Goal: Task Accomplishment & Management: Manage account settings

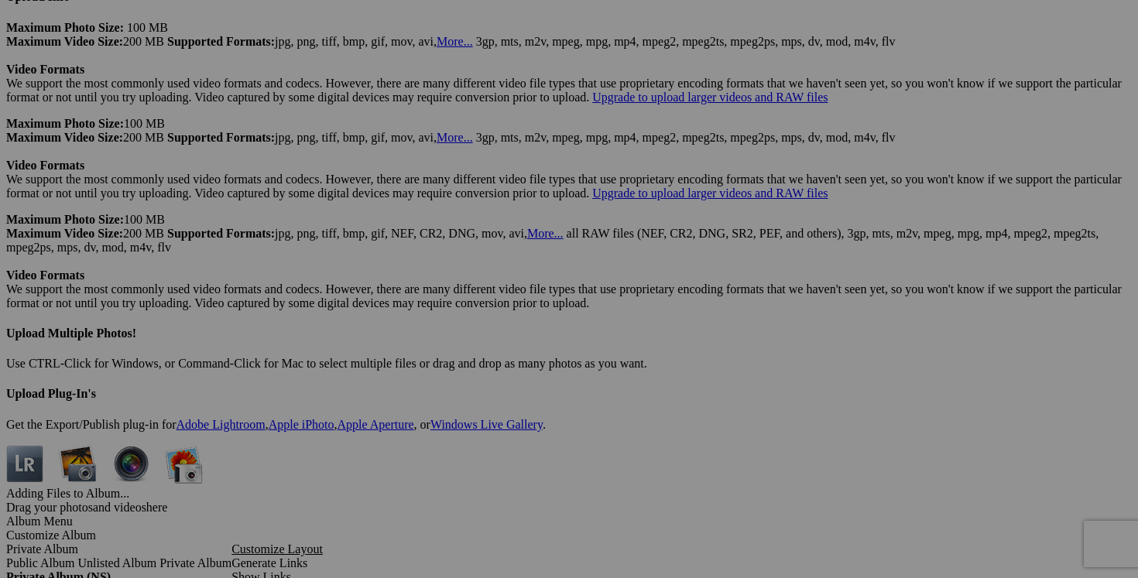
scroll to position [4141, 0]
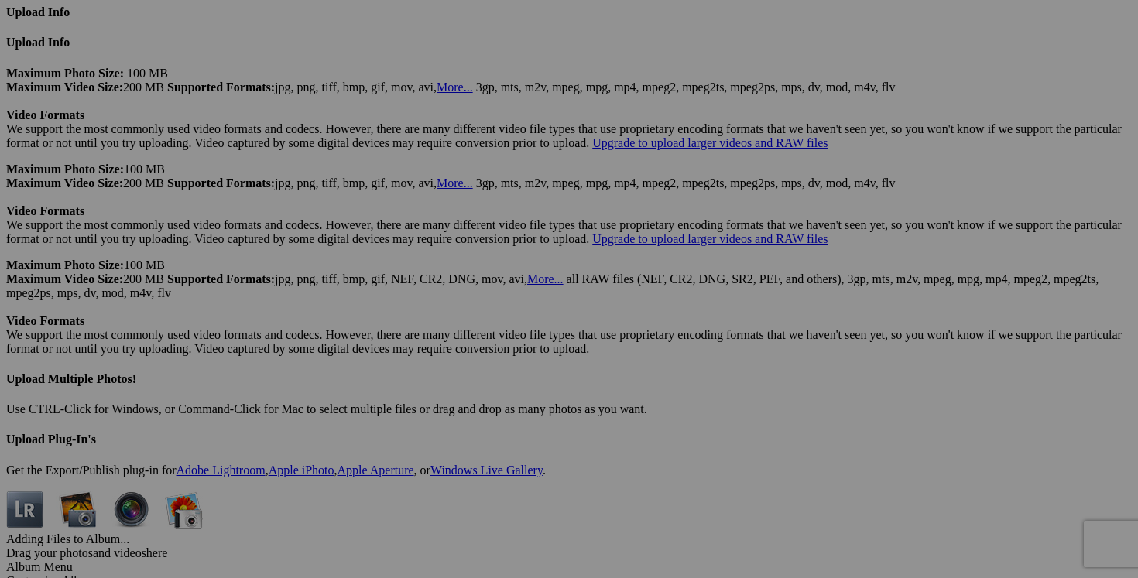
drag, startPoint x: 461, startPoint y: 508, endPoint x: 372, endPoint y: 504, distance: 89.1
drag, startPoint x: 377, startPoint y: 506, endPoint x: 480, endPoint y: 507, distance: 103.0
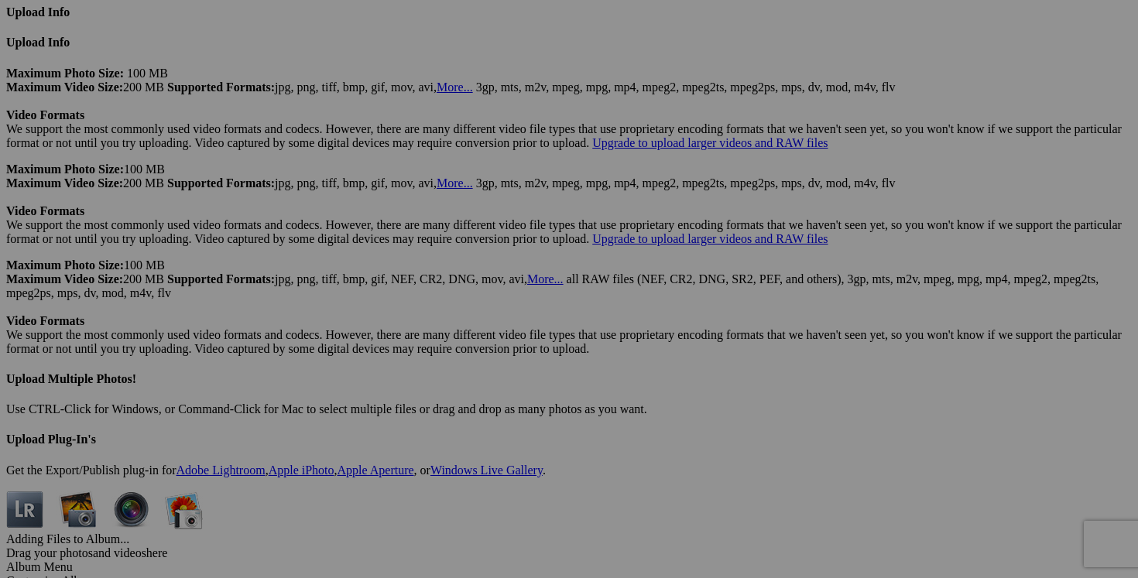
drag, startPoint x: 379, startPoint y: 507, endPoint x: 493, endPoint y: 512, distance: 113.9
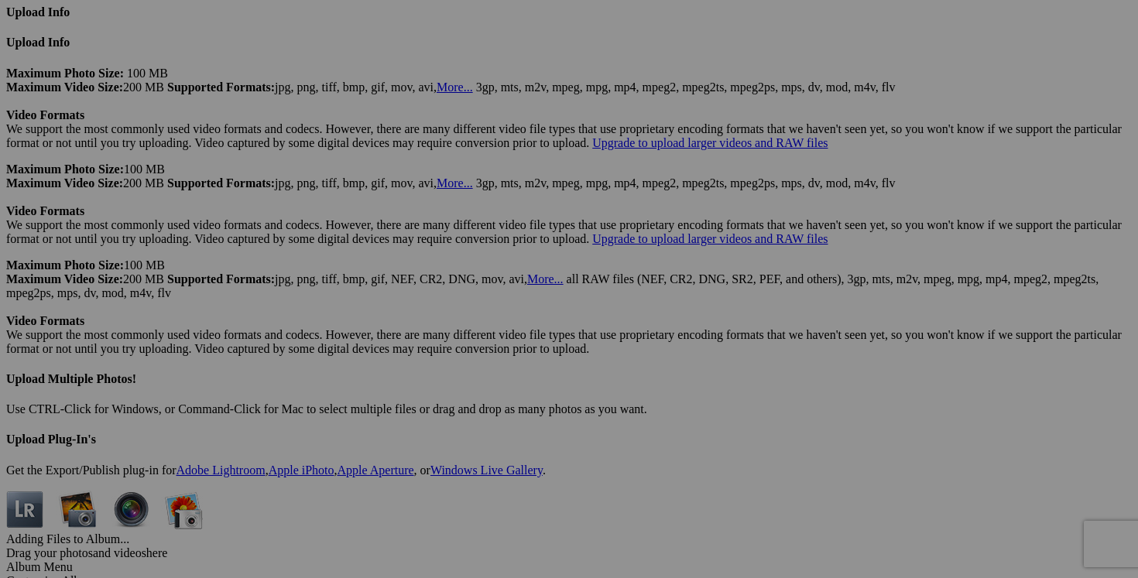
type input "robe [PERSON_NAME] taille 8 (a donner avec achat de 30$)"
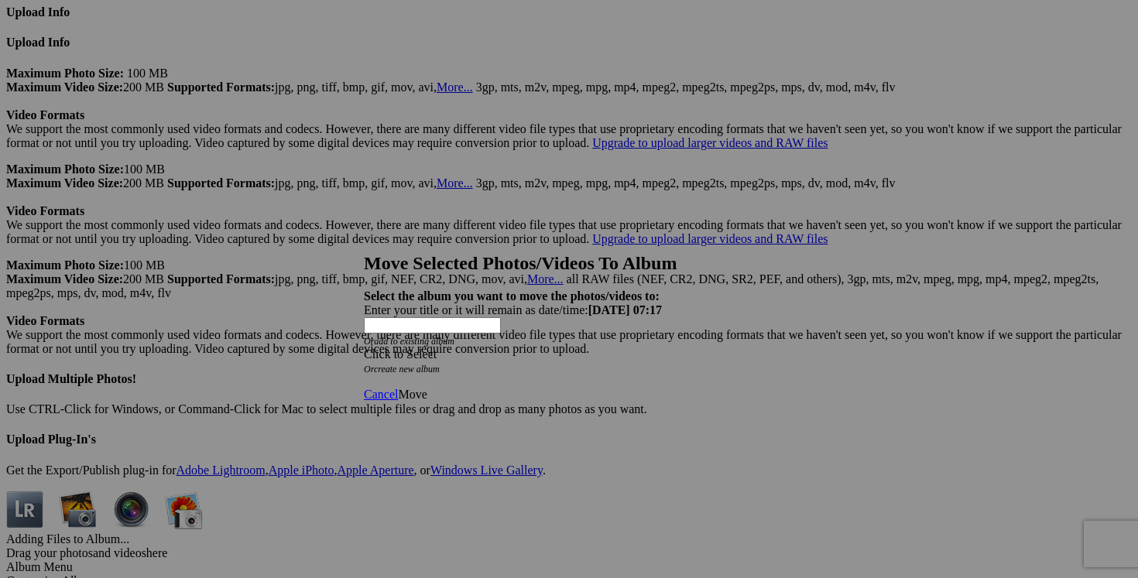
click at [364, 348] on span at bounding box center [364, 354] width 0 height 13
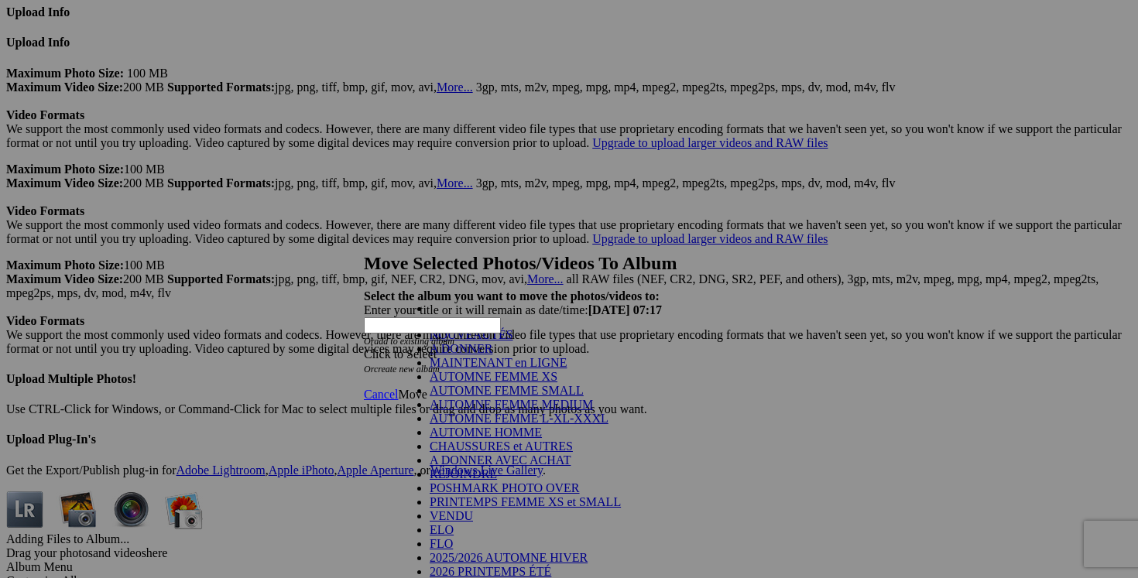
click at [492, 355] on link "A DONNER" at bounding box center [461, 348] width 63 height 13
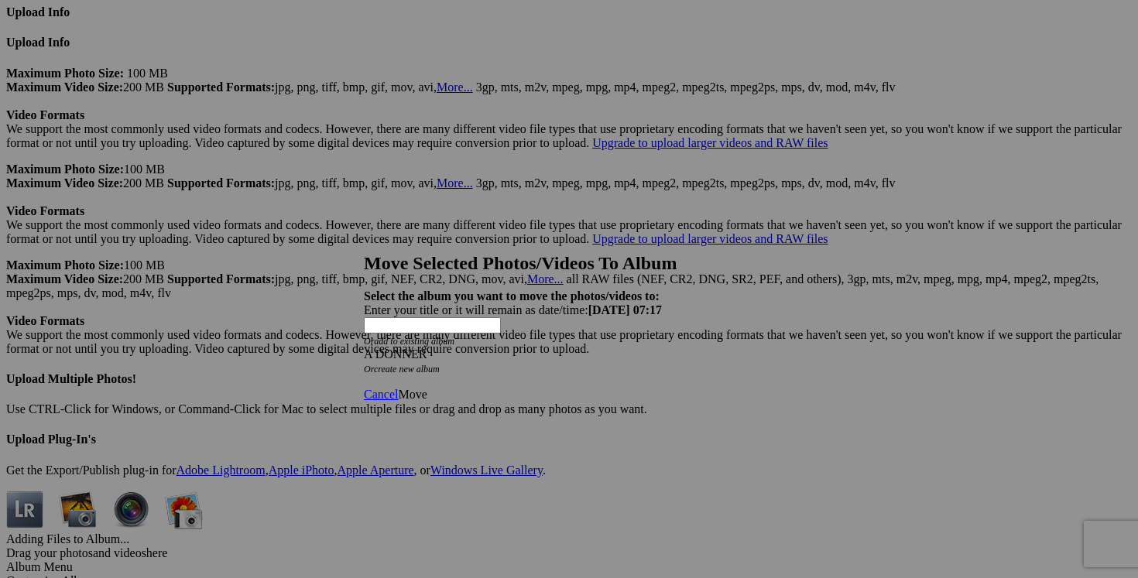
click at [427, 388] on link "Move" at bounding box center [412, 394] width 29 height 13
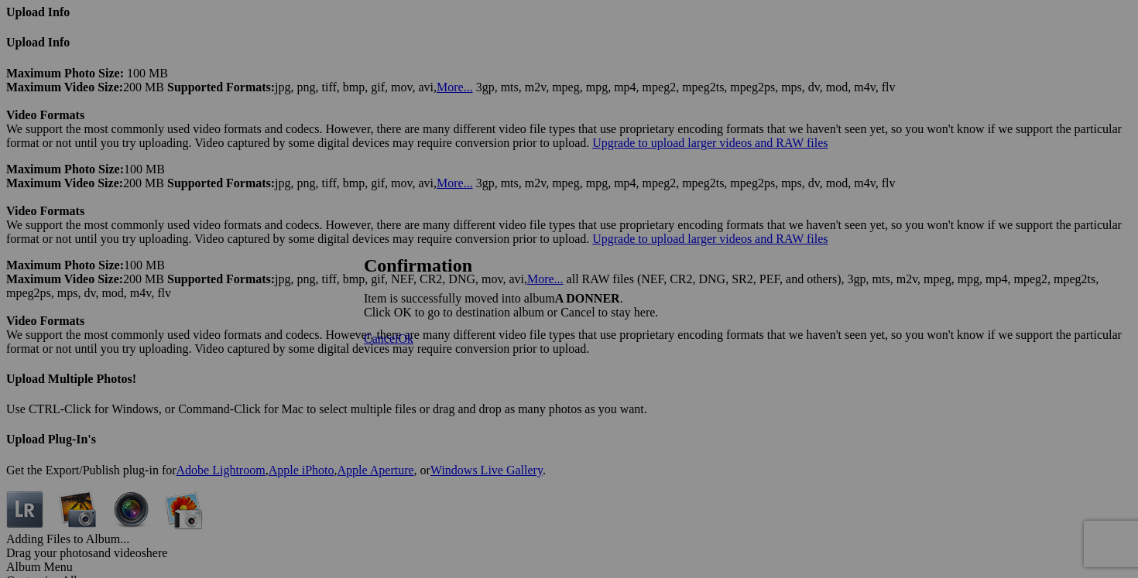
click at [398, 345] on span "Cancel" at bounding box center [381, 338] width 34 height 13
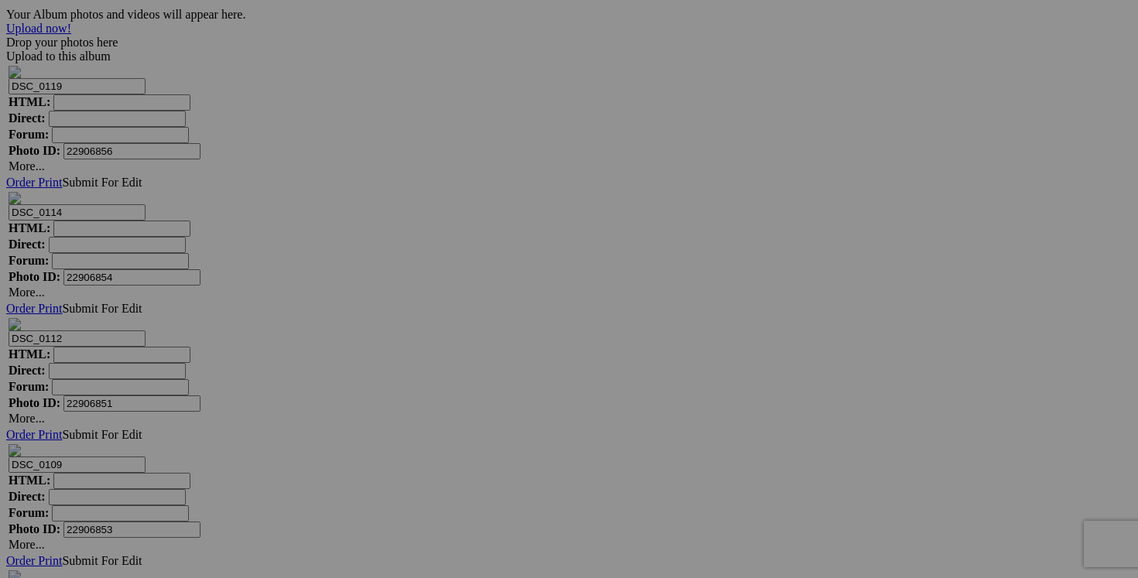
scroll to position [5010, 0]
drag, startPoint x: 328, startPoint y: 231, endPoint x: 270, endPoint y: 227, distance: 58.2
paste input "(a donner avec achat de 30$)"
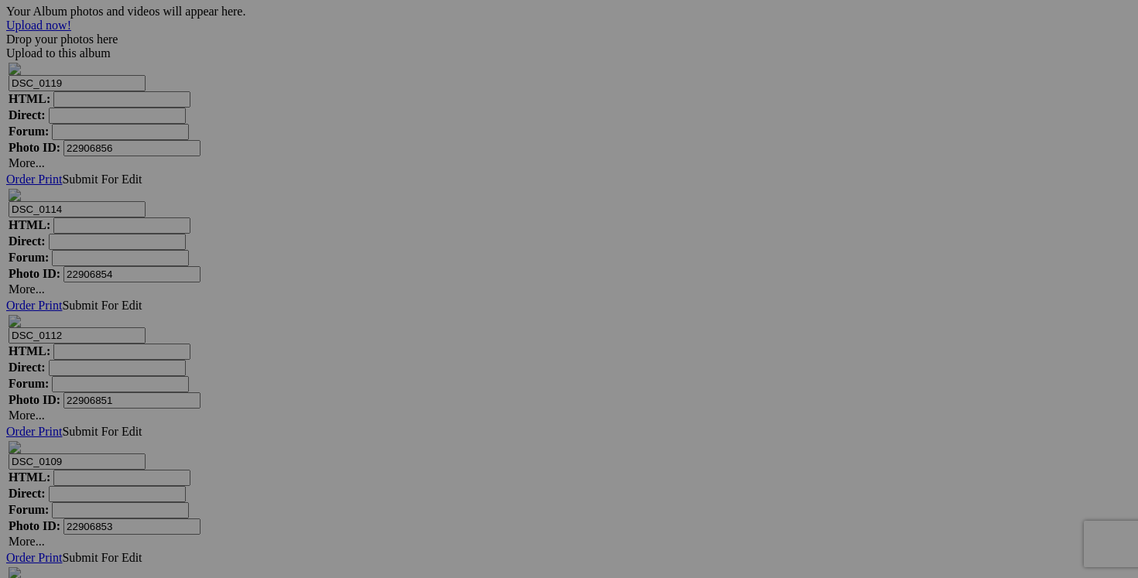
type input "cardigan [PERSON_NAME] XXL (a donner avec achat de 30$)"
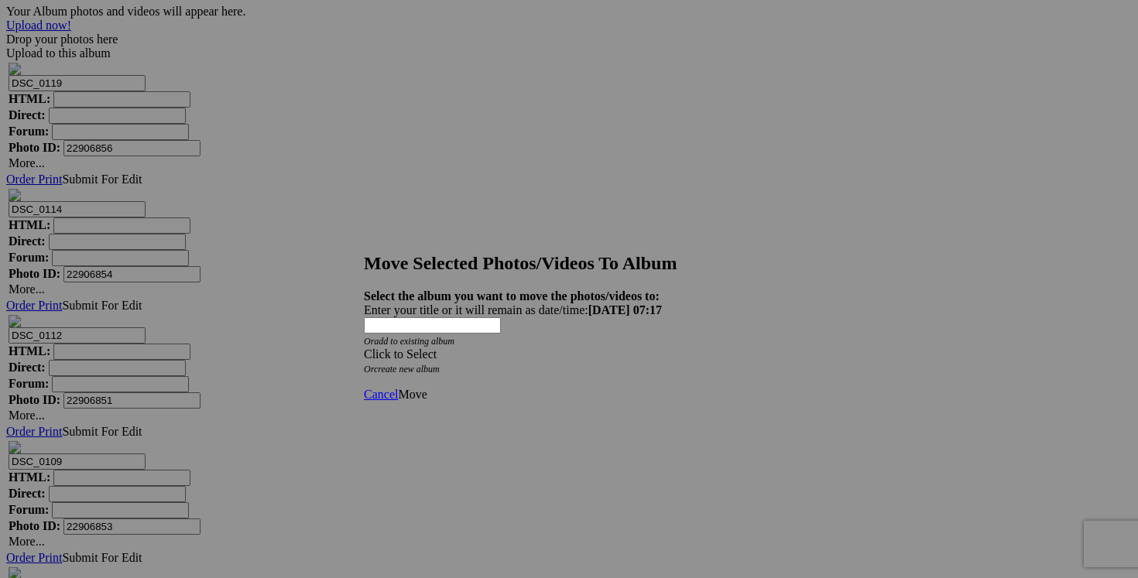
click at [364, 348] on span at bounding box center [364, 354] width 0 height 13
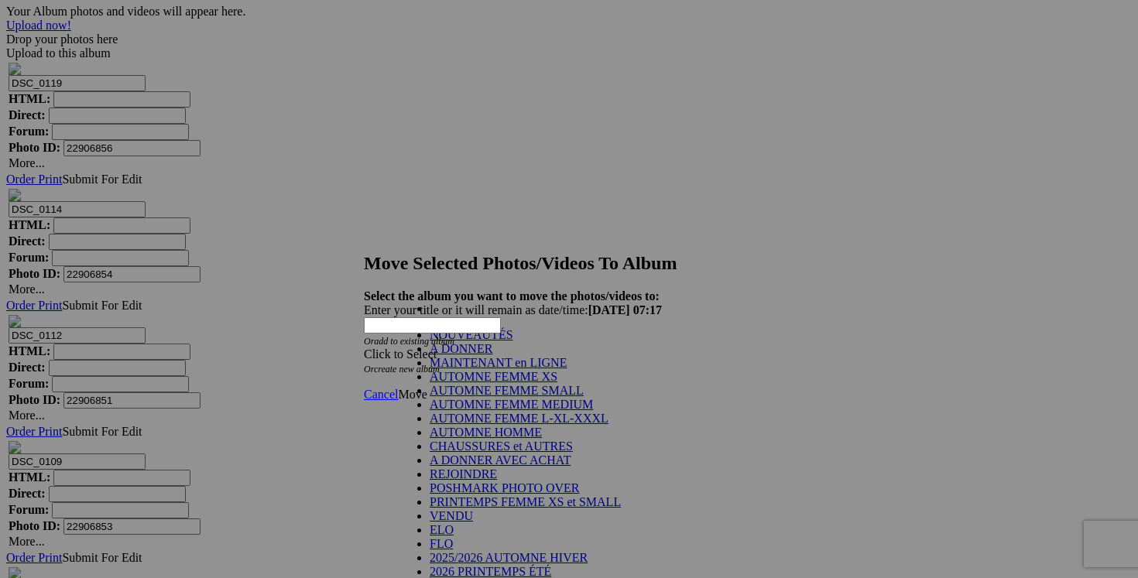
click at [492, 355] on link "A DONNER" at bounding box center [461, 348] width 63 height 13
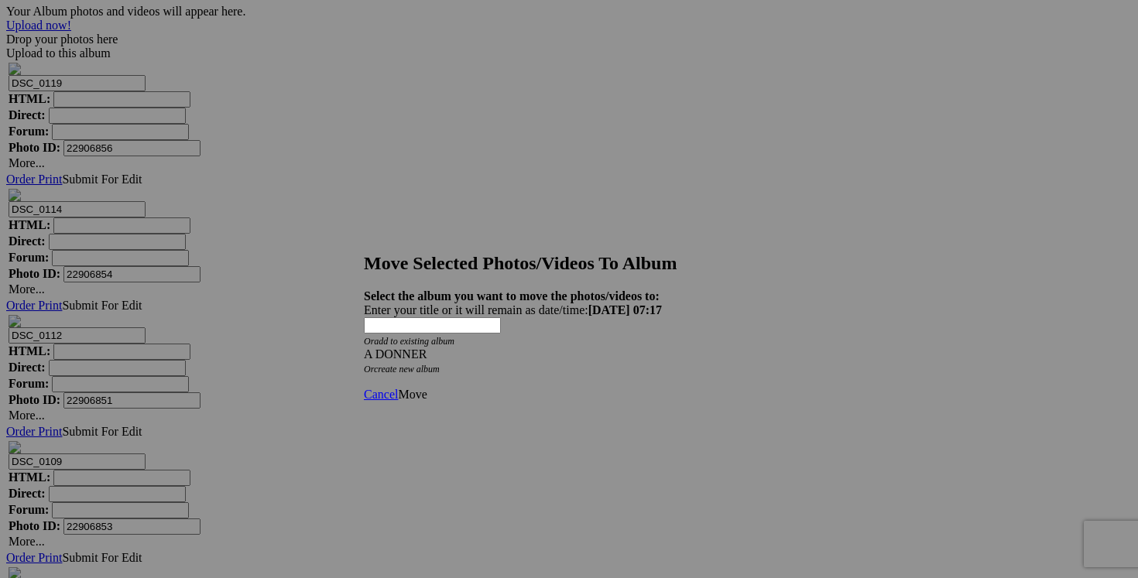
click at [427, 388] on link "Move" at bounding box center [412, 394] width 29 height 13
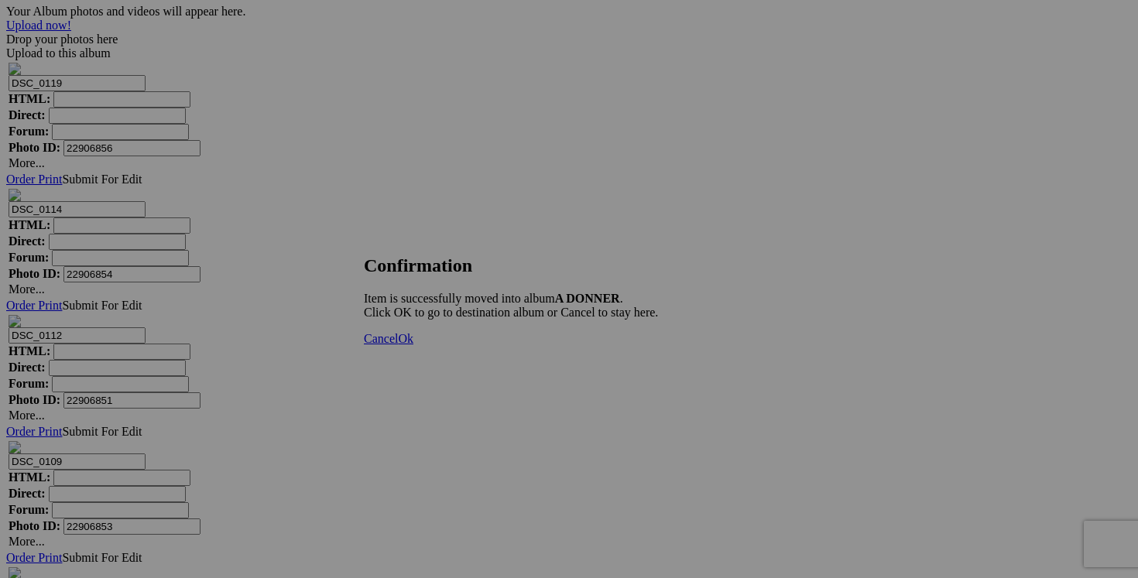
click at [398, 345] on link "Cancel" at bounding box center [381, 338] width 34 height 13
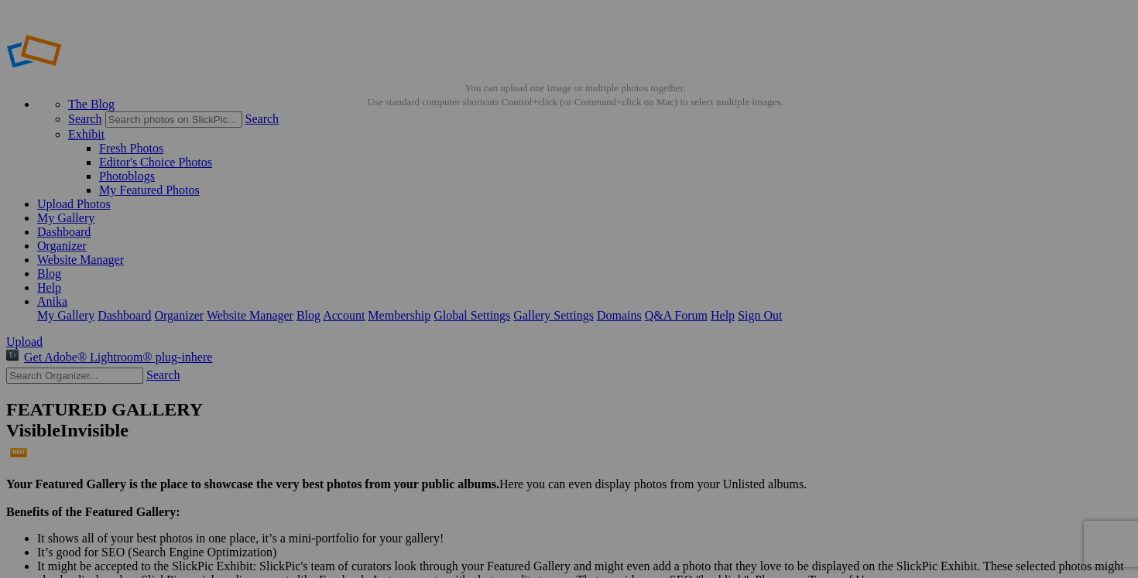
drag, startPoint x: 1013, startPoint y: 502, endPoint x: 949, endPoint y: 500, distance: 64.3
paste input "(a donner avec achat de 30$)"
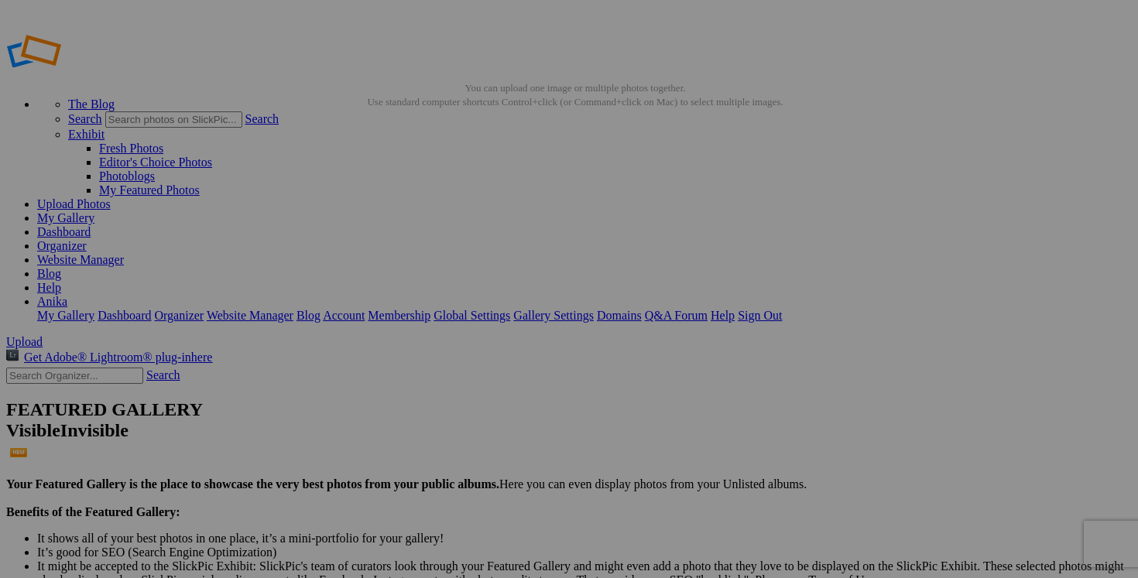
scroll to position [0, 73]
type input "robe TRICOTTO small (a donner avec achat de 25$)"
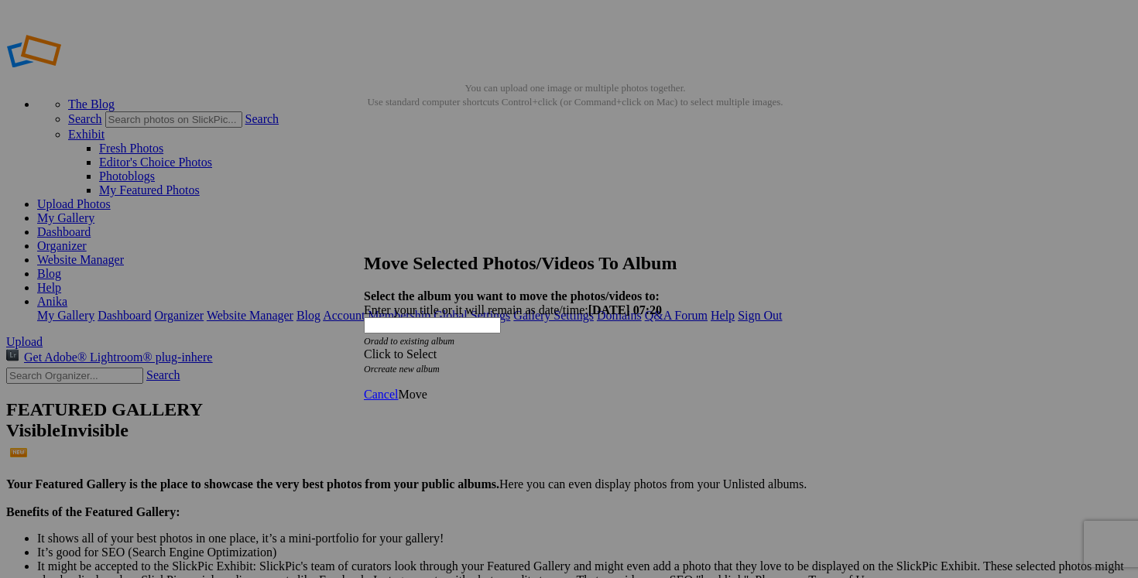
click at [364, 348] on span at bounding box center [364, 354] width 0 height 13
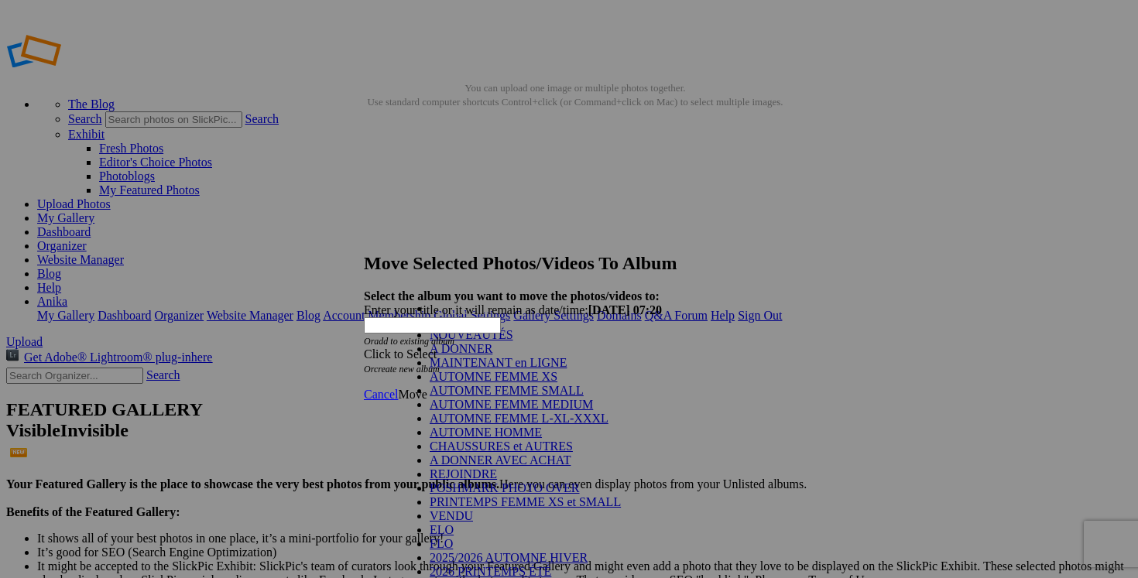
click at [492, 355] on link "A DONNER" at bounding box center [461, 348] width 63 height 13
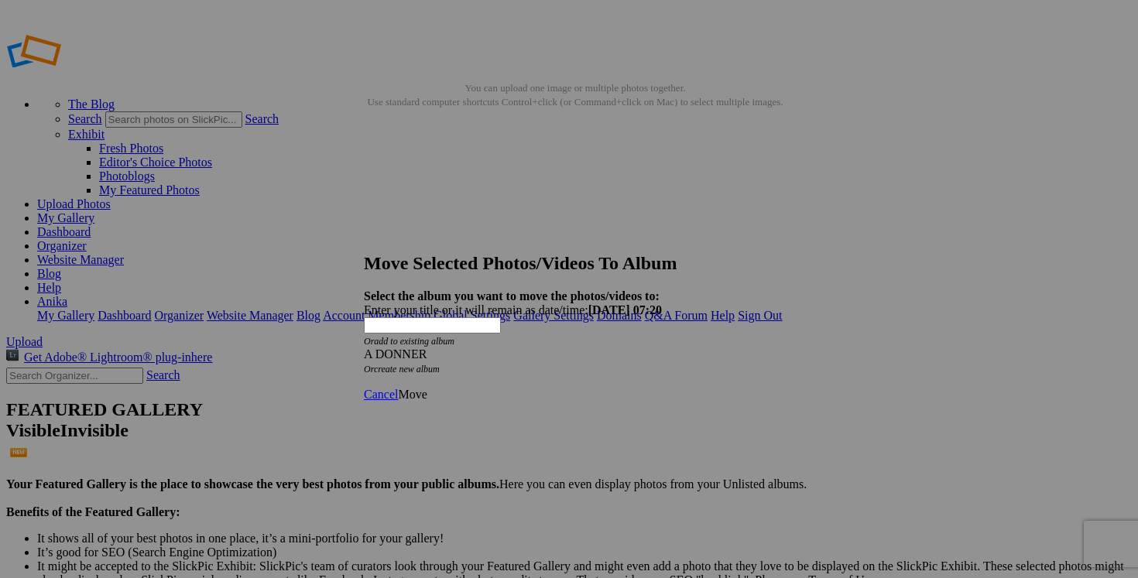
click at [427, 388] on span "Move" at bounding box center [412, 394] width 29 height 13
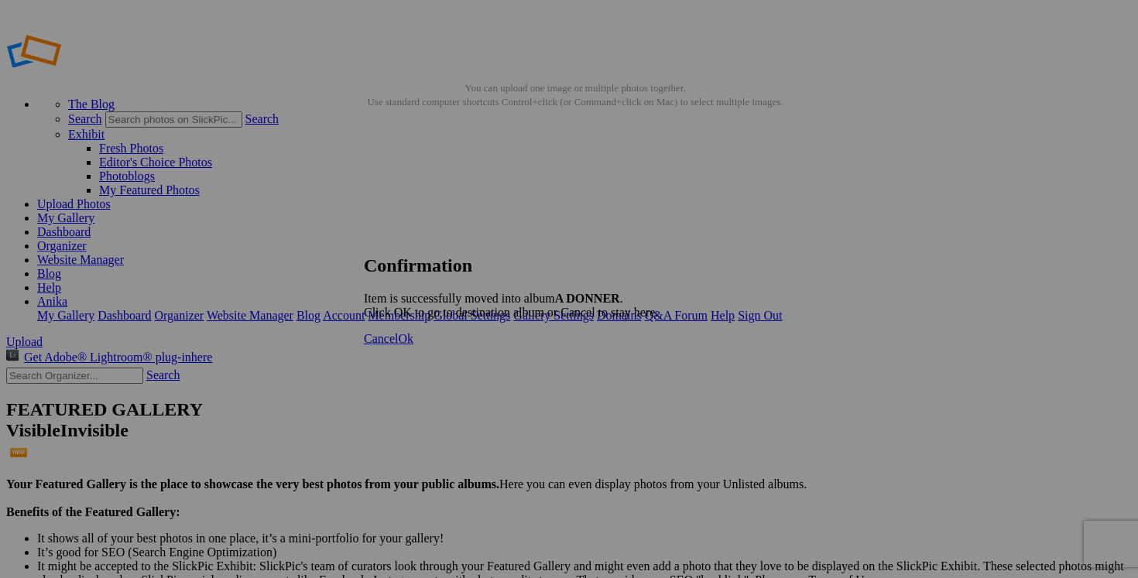
click at [398, 345] on span "Cancel" at bounding box center [381, 338] width 34 height 13
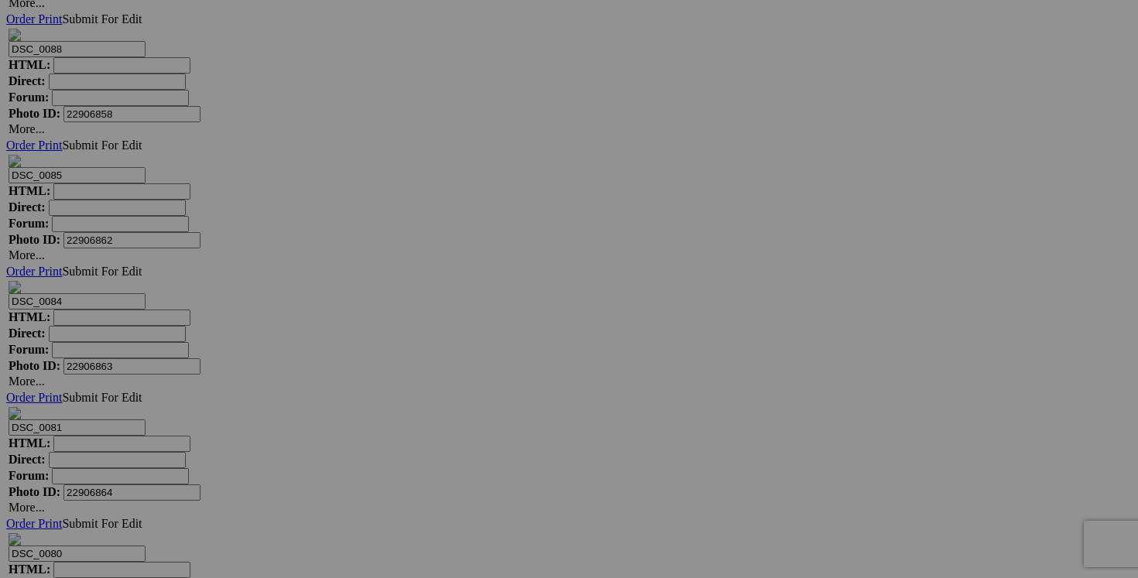
scroll to position [6306, 0]
drag, startPoint x: 598, startPoint y: 310, endPoint x: 532, endPoint y: 310, distance: 65.8
paste input "(a donner avec achat de 30$)"
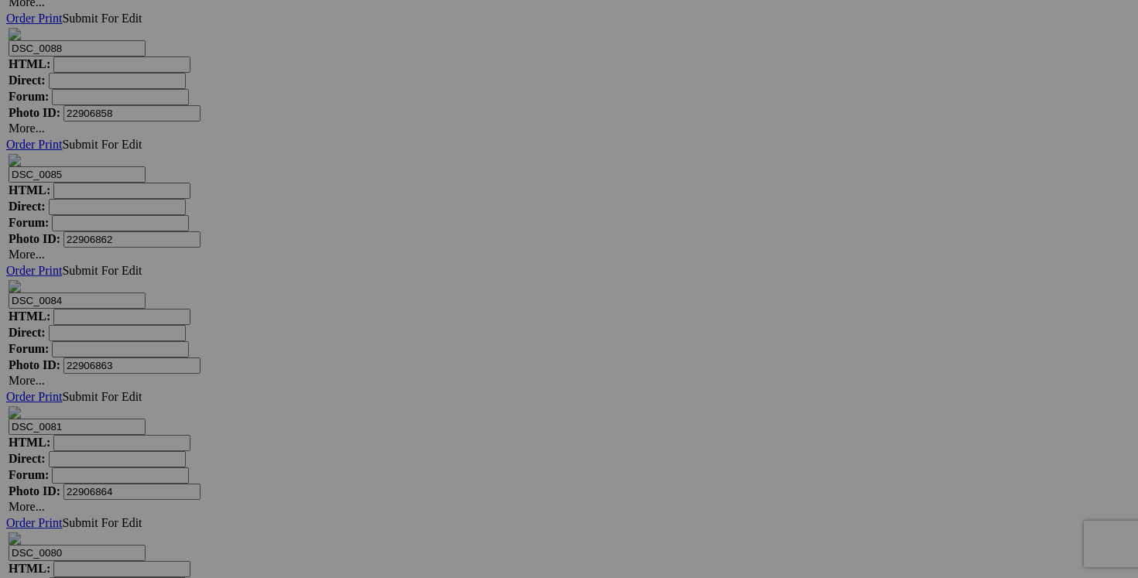
type input "chandail [PERSON_NAME] taille 12 (a donner avec achat de 30$)"
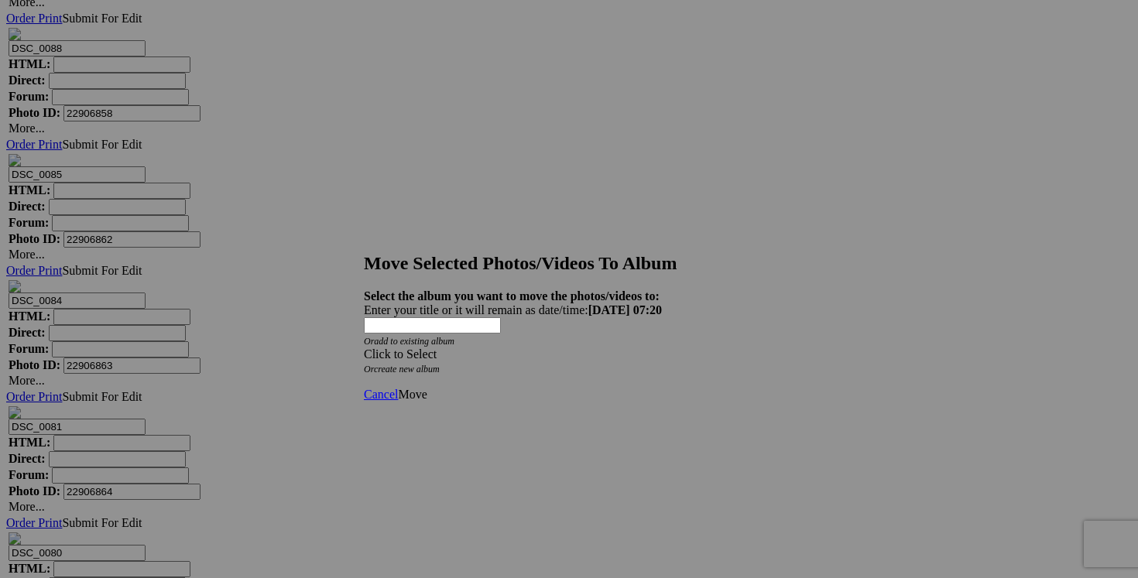
click at [364, 348] on span at bounding box center [364, 354] width 0 height 13
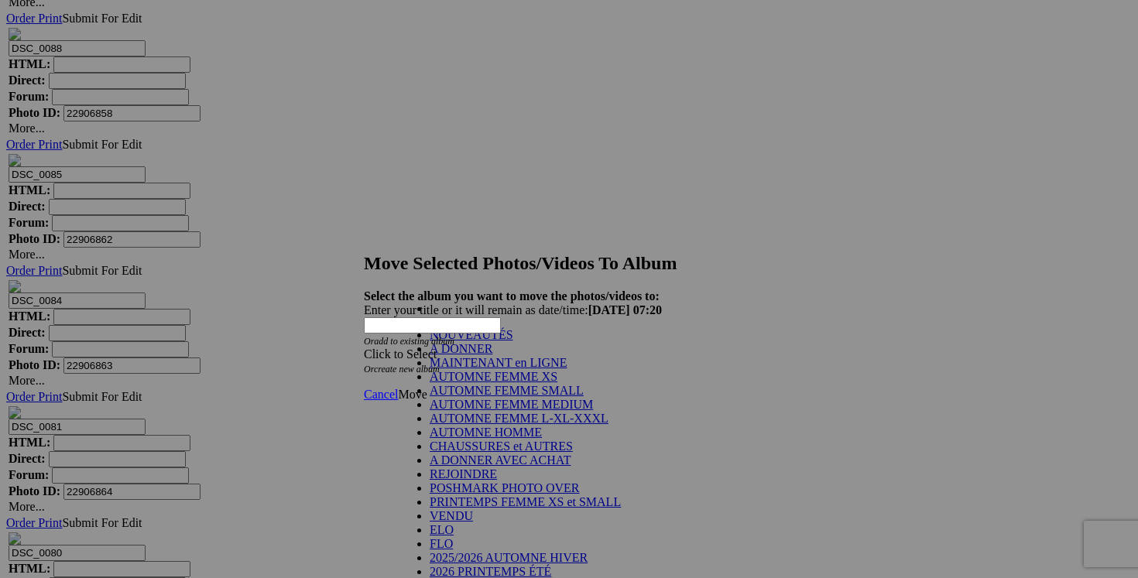
click at [492, 355] on link "A DONNER" at bounding box center [461, 348] width 63 height 13
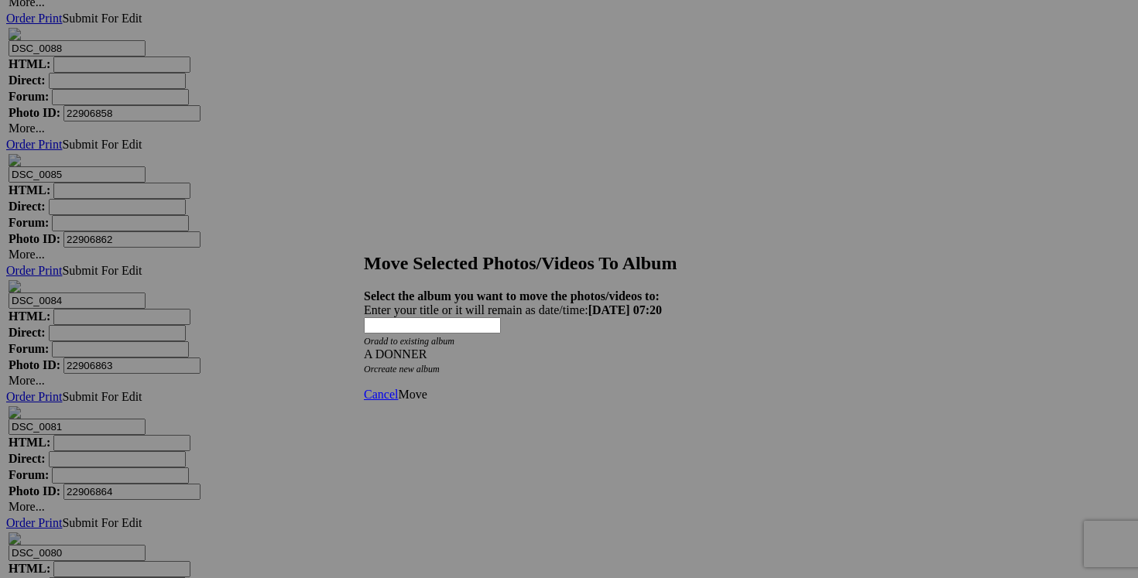
click at [427, 388] on span "Move" at bounding box center [412, 394] width 29 height 13
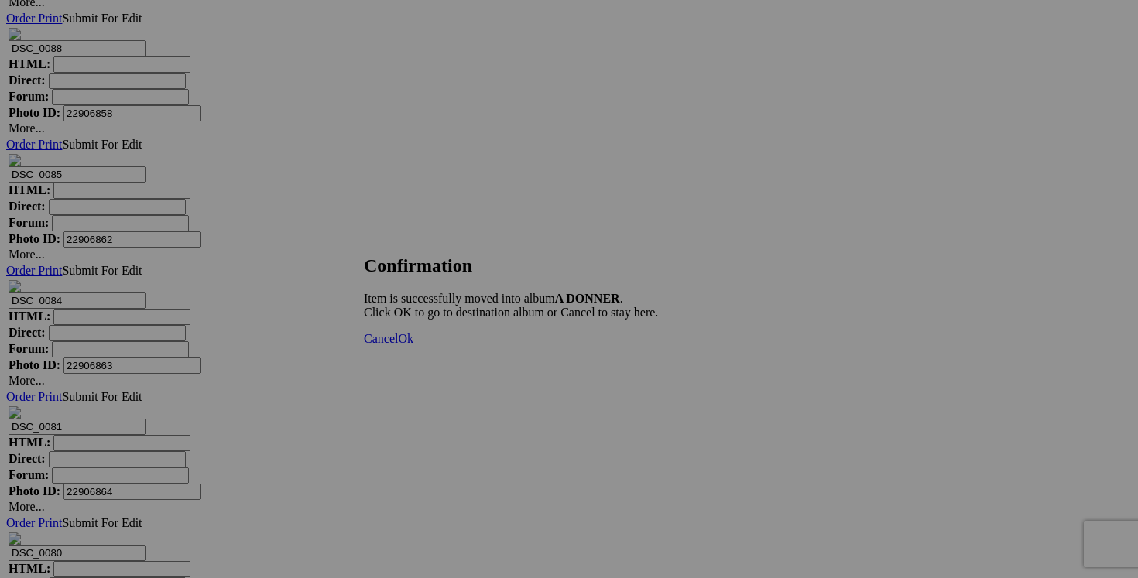
click at [398, 345] on span "Cancel" at bounding box center [381, 338] width 34 height 13
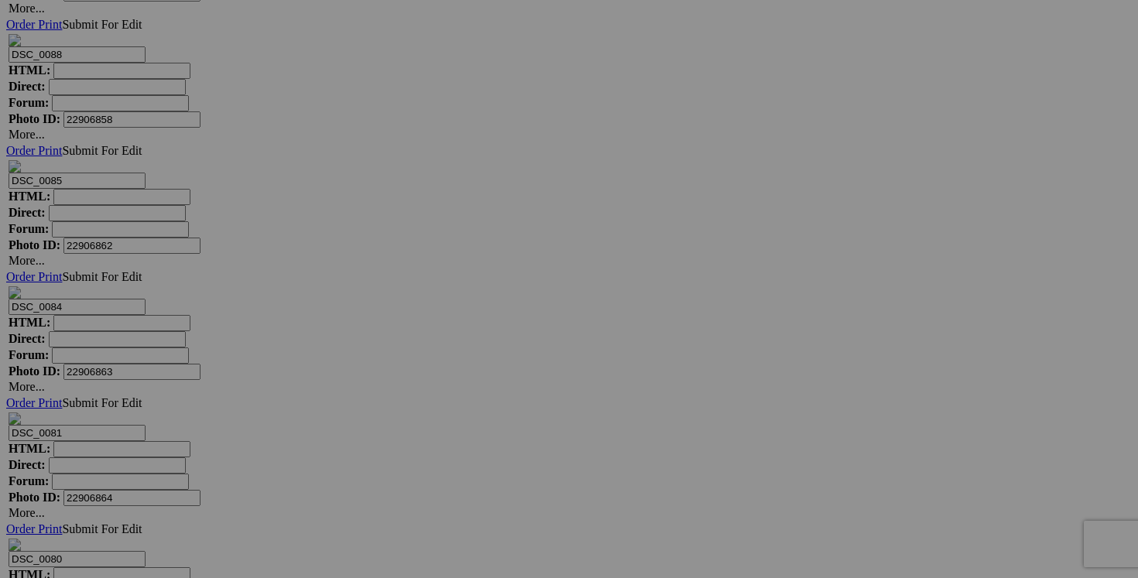
scroll to position [6343, 0]
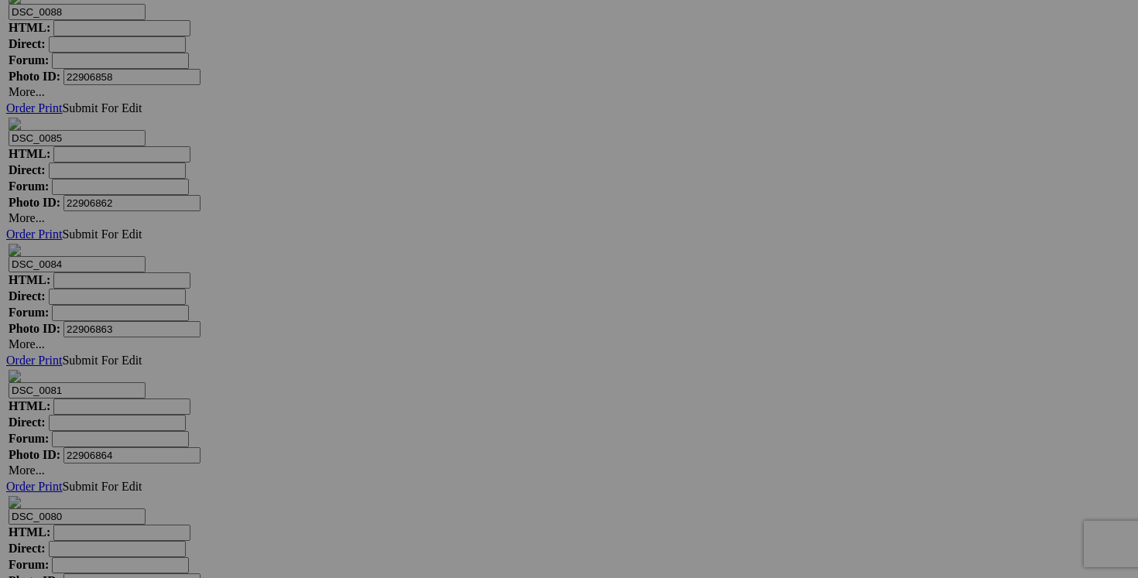
drag, startPoint x: 596, startPoint y: 470, endPoint x: 535, endPoint y: 470, distance: 61.2
paste input "(a donner avec achat de 30$)"
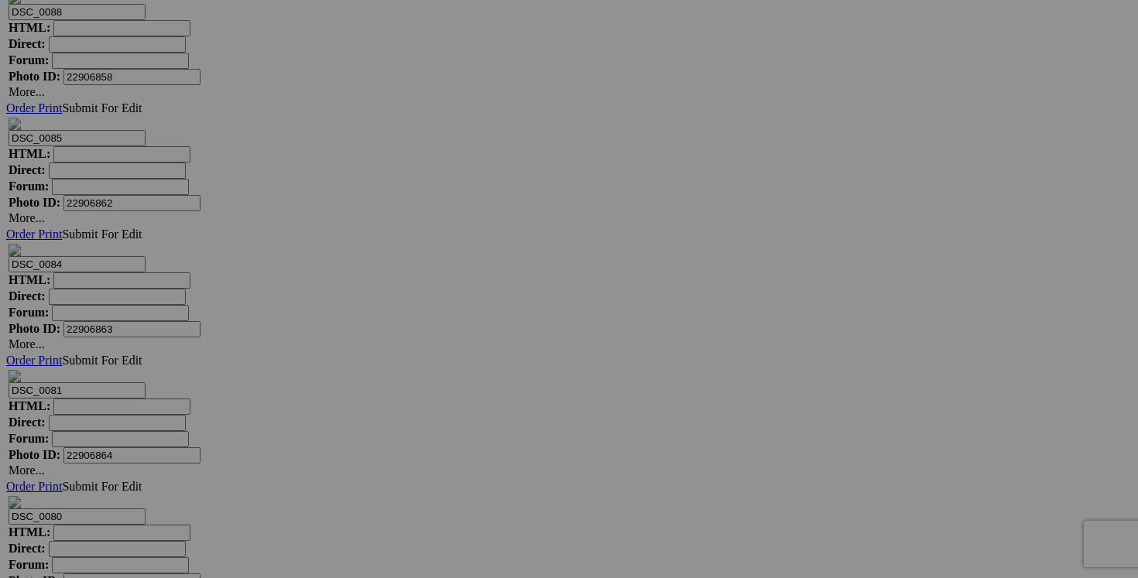
type input "veste GOA medium (a donner avec achat de 30$)"
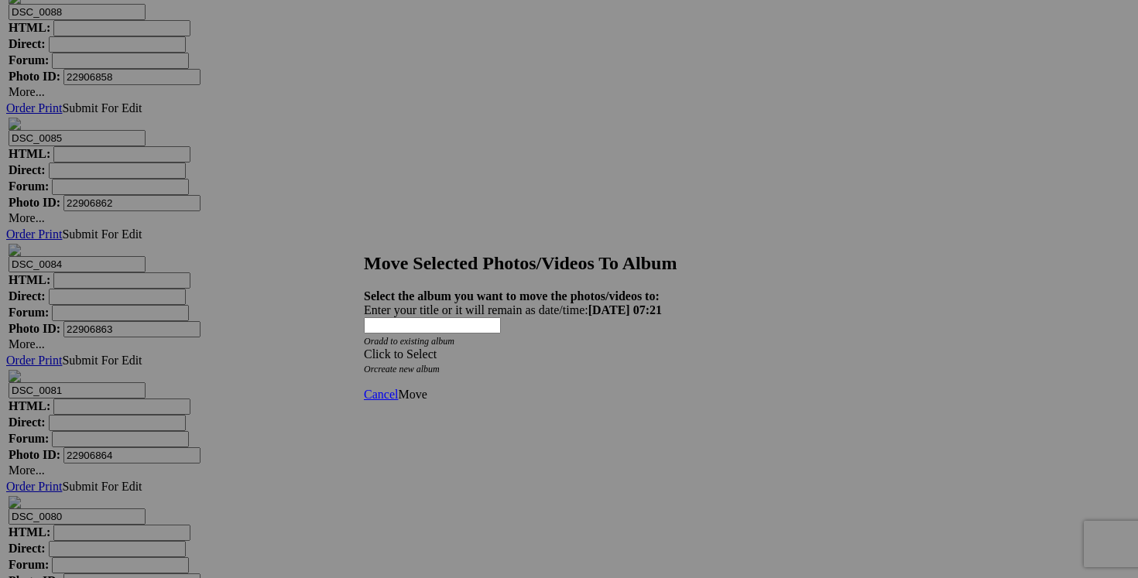
click at [364, 348] on span at bounding box center [364, 354] width 0 height 13
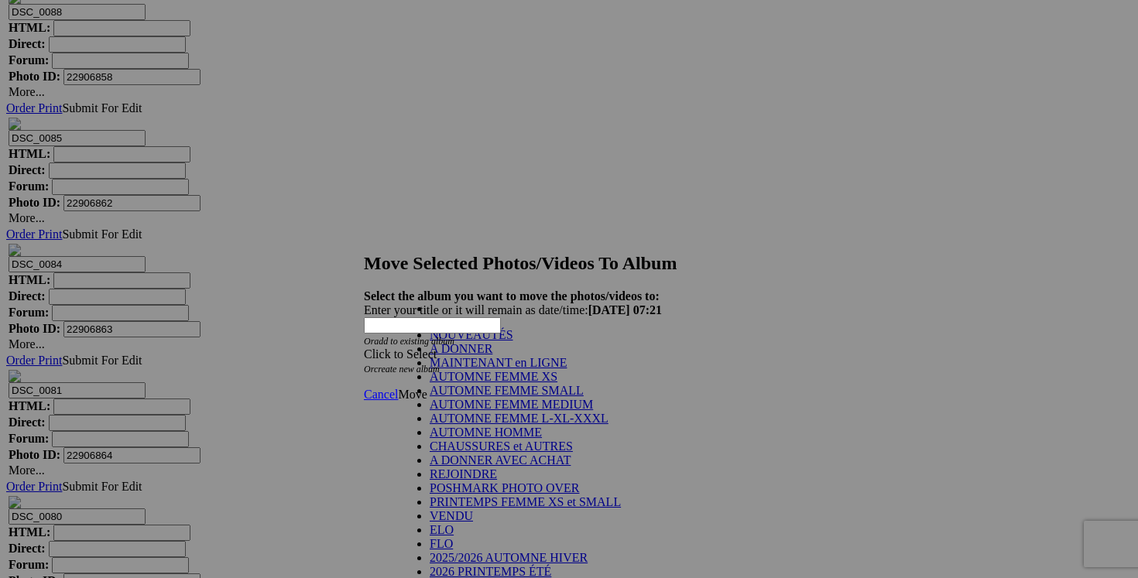
click at [492, 355] on link "A DONNER" at bounding box center [461, 348] width 63 height 13
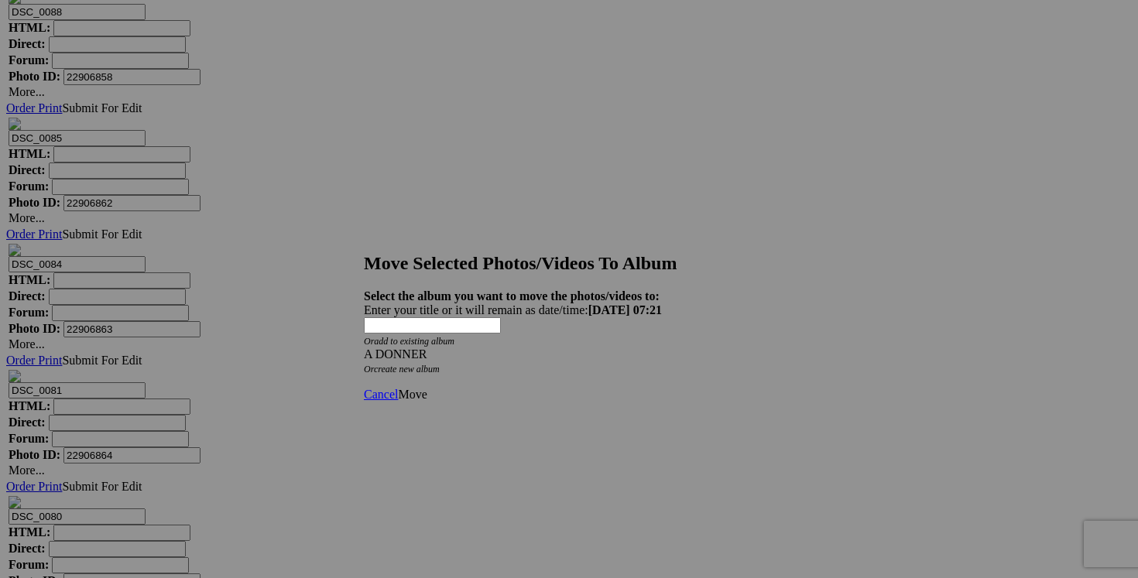
click at [427, 388] on span "Move" at bounding box center [412, 394] width 29 height 13
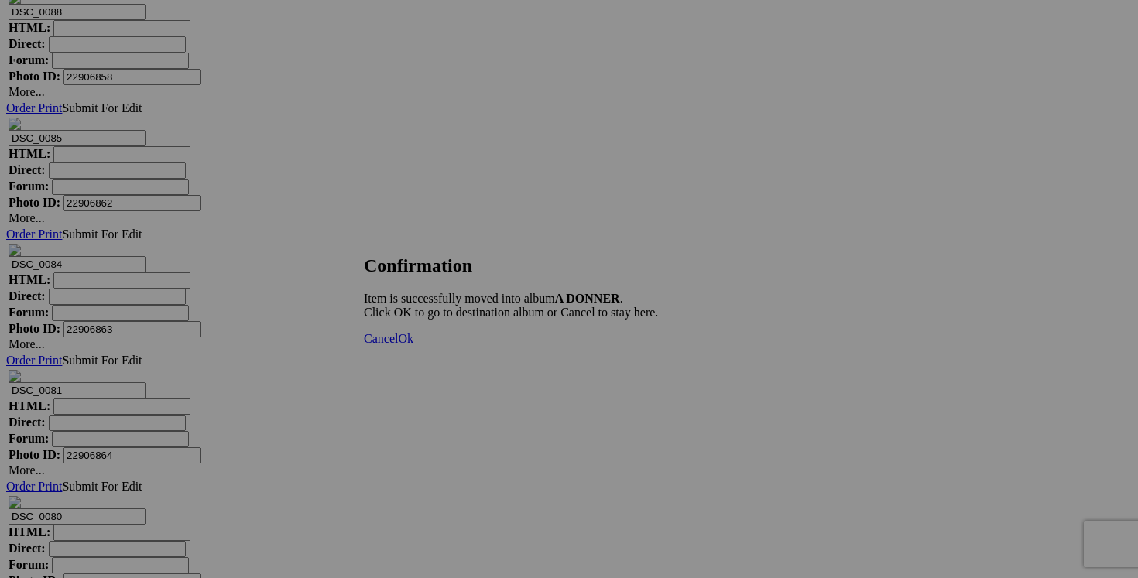
click at [398, 345] on link "Cancel" at bounding box center [381, 338] width 34 height 13
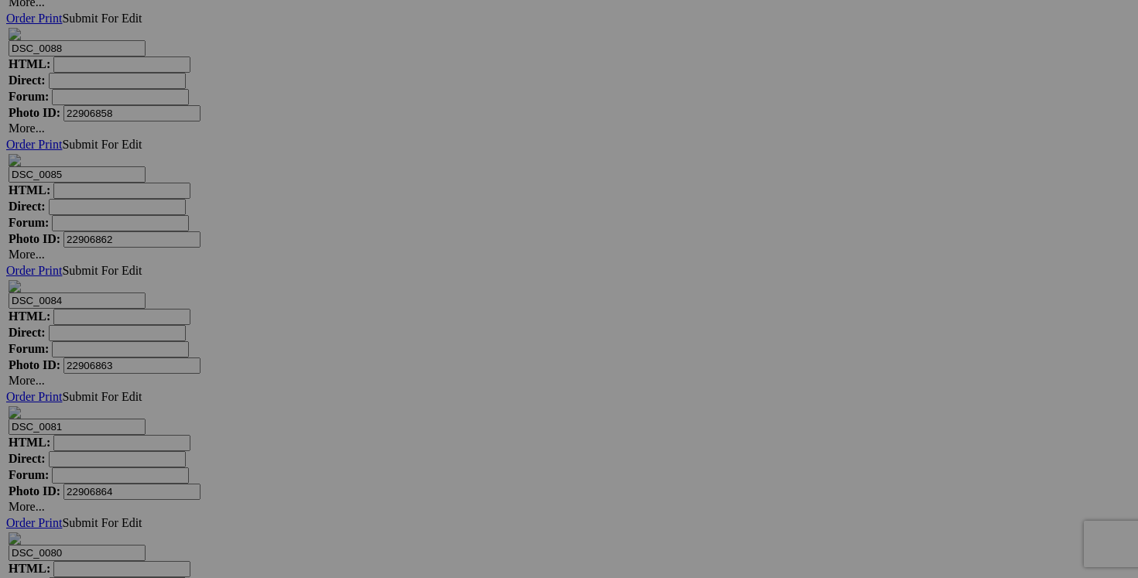
scroll to position [6318, 0]
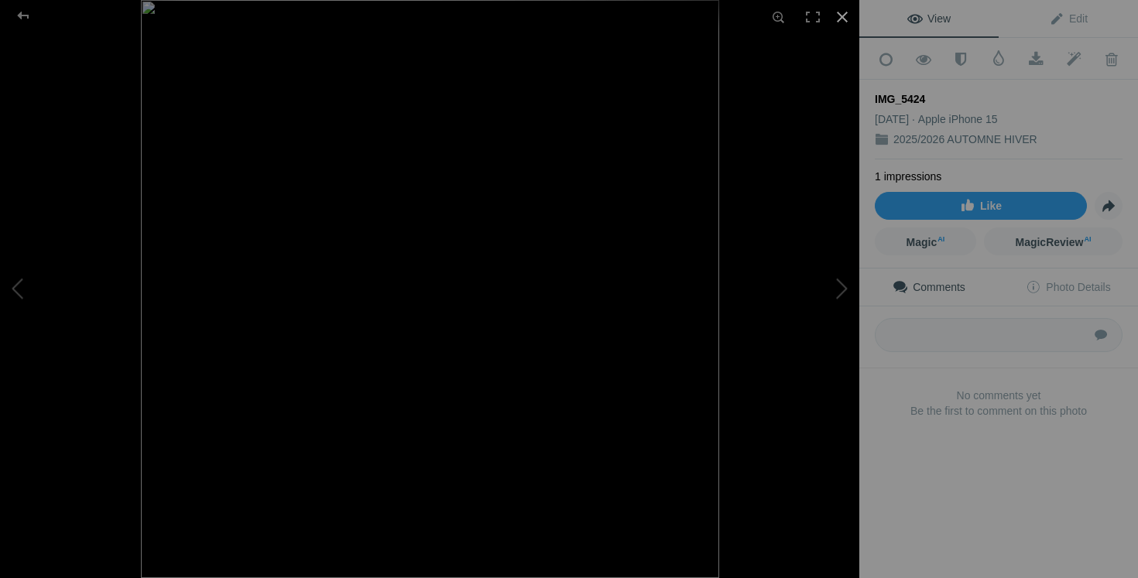
click at [843, 18] on div at bounding box center [842, 17] width 34 height 34
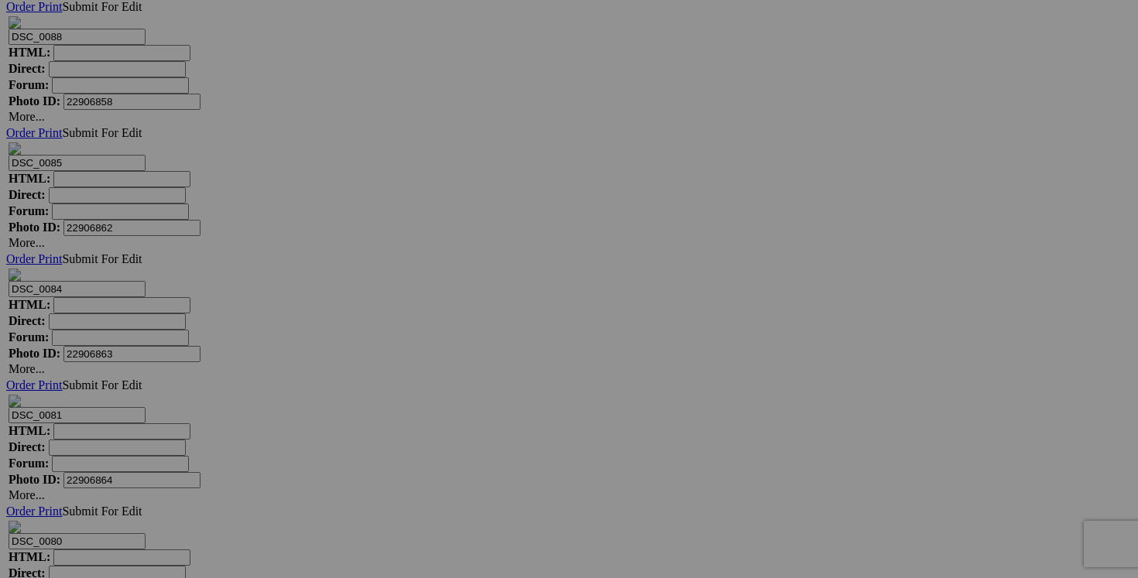
drag, startPoint x: 462, startPoint y: 498, endPoint x: 356, endPoint y: 501, distance: 106.1
drag, startPoint x: 452, startPoint y: 495, endPoint x: 406, endPoint y: 495, distance: 45.7
paste input "(a donner avec achat de 30$)"
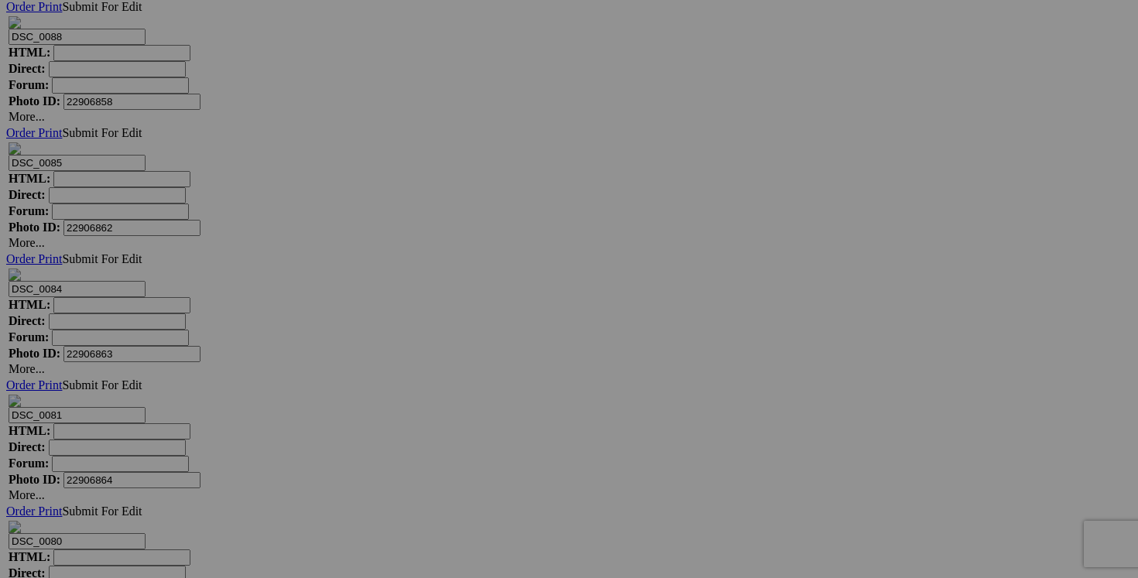
scroll to position [0, 100]
type input "blazer ANNE KLEIN taille 6 (a donner avec achat de 25$)"
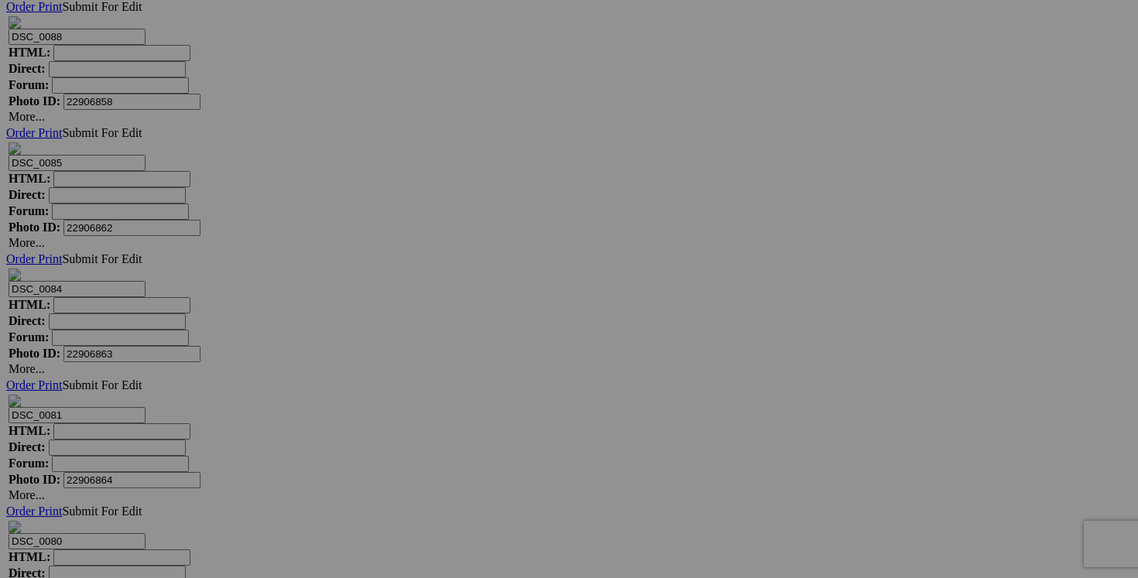
scroll to position [0, 0]
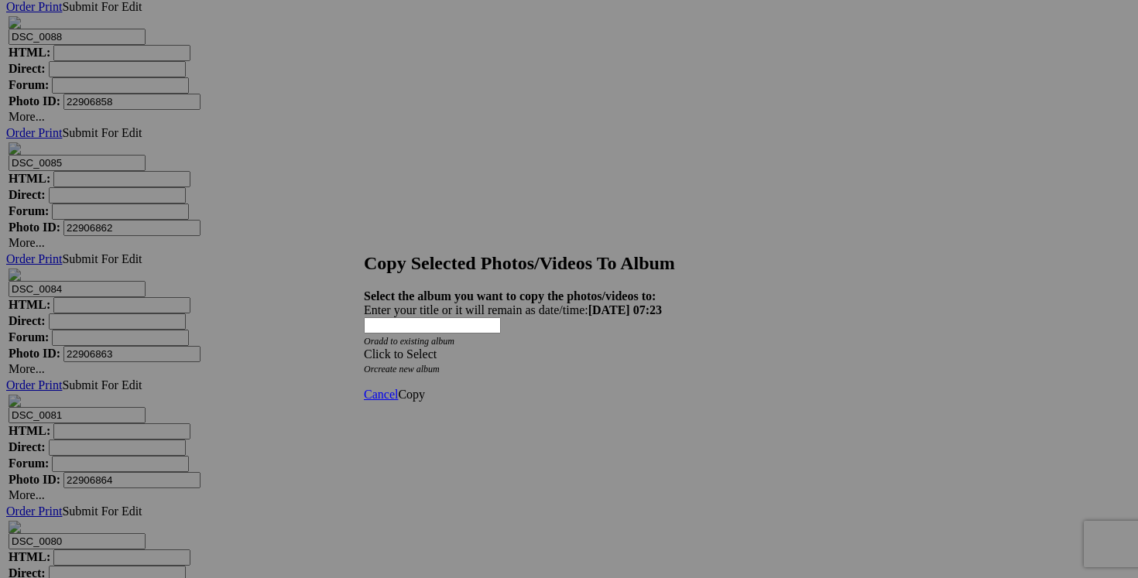
click at [398, 388] on link "Cancel" at bounding box center [381, 394] width 34 height 13
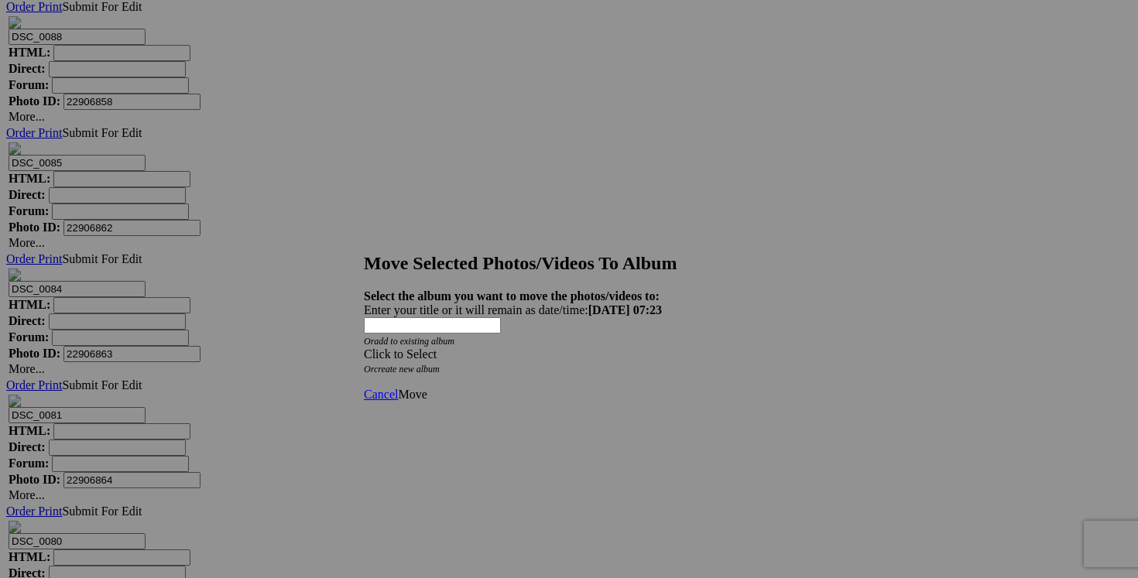
click at [364, 348] on span at bounding box center [364, 354] width 0 height 13
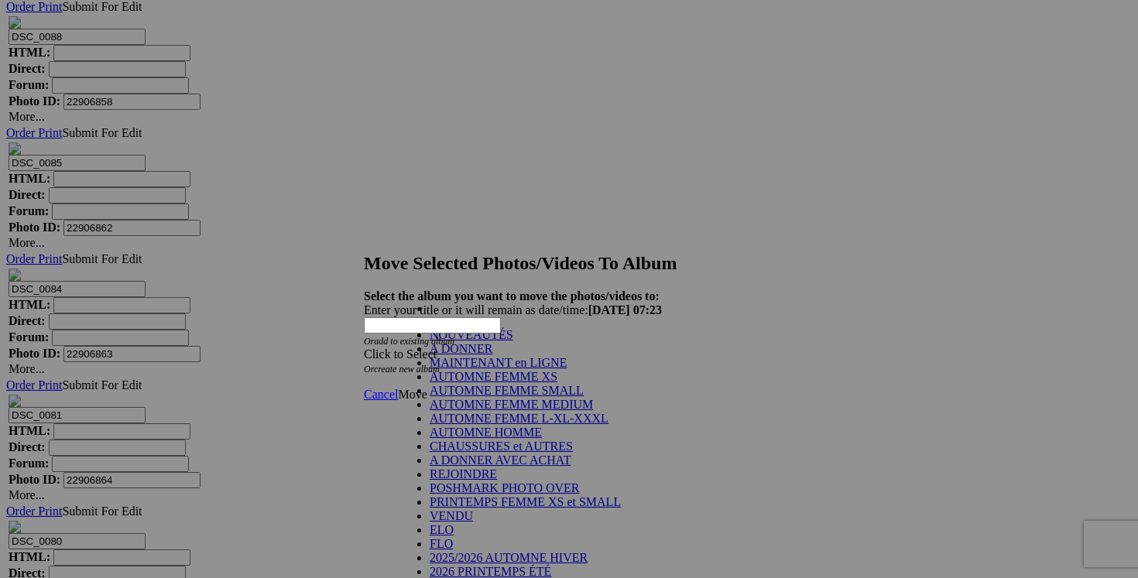
click at [479, 355] on link "A DONNER" at bounding box center [461, 348] width 63 height 13
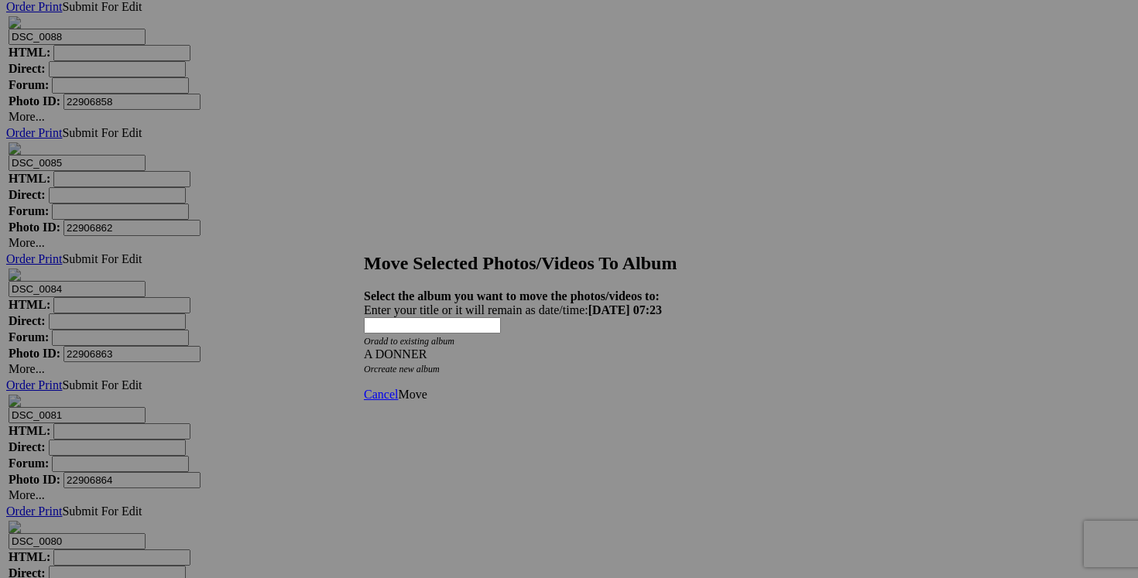
click at [427, 388] on span "Move" at bounding box center [412, 394] width 29 height 13
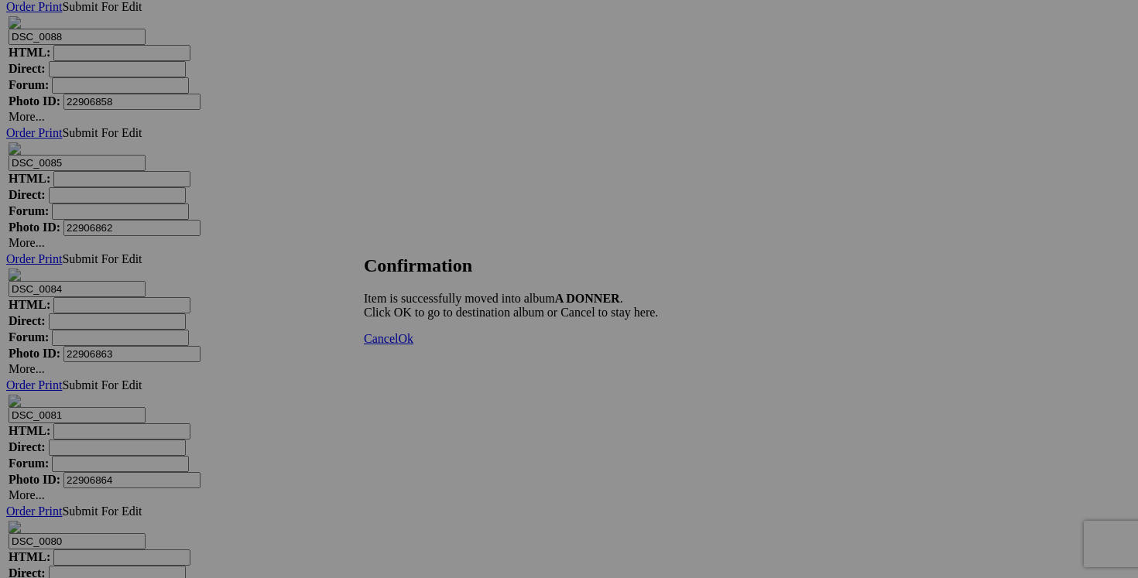
click at [398, 345] on link "Cancel" at bounding box center [381, 338] width 34 height 13
